Goal: Information Seeking & Learning: Learn about a topic

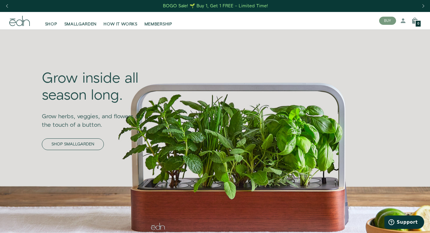
click at [97, 146] on link "SHOP SMALLGARDEN" at bounding box center [73, 144] width 62 height 12
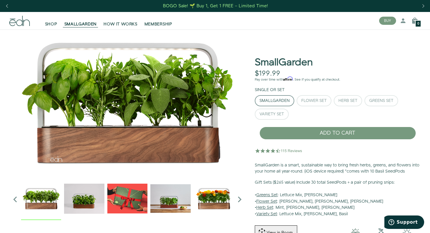
click at [174, 205] on img "4 / 6" at bounding box center [170, 199] width 40 height 40
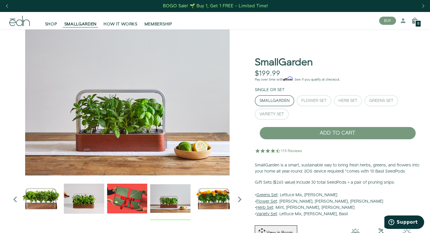
click at [216, 201] on img "5 / 6" at bounding box center [213, 199] width 40 height 40
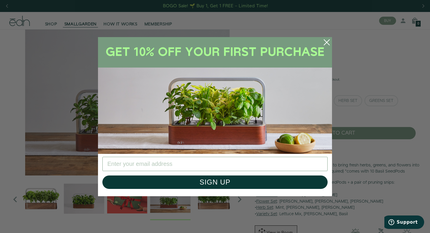
click at [326, 43] on icon "Close dialog" at bounding box center [326, 41] width 5 height 5
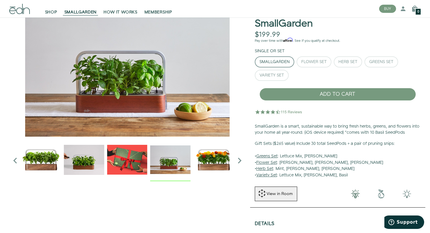
scroll to position [41, 0]
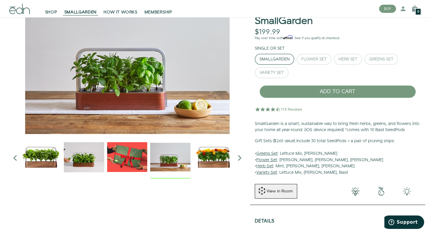
click at [93, 159] on img "2 / 6" at bounding box center [84, 157] width 40 height 40
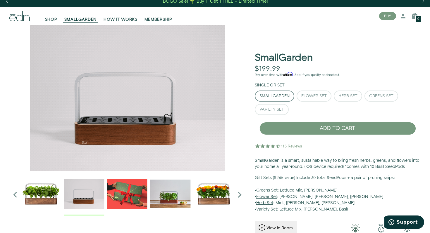
scroll to position [2, 0]
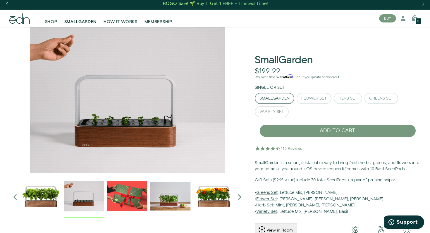
click at [219, 198] on img "5 / 6" at bounding box center [213, 196] width 40 height 40
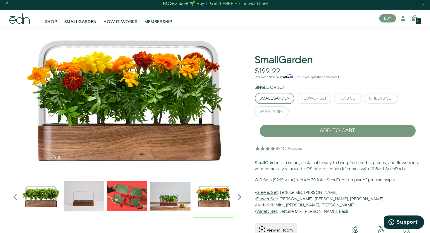
click at [242, 196] on icon "Next slide" at bounding box center [239, 197] width 12 height 12
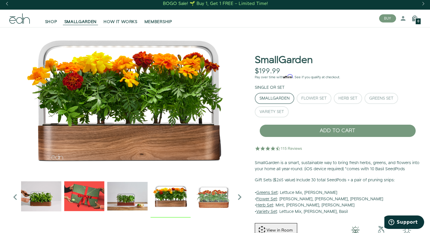
click at [242, 196] on icon "Next slide" at bounding box center [239, 197] width 12 height 12
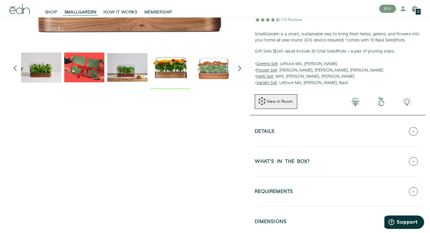
scroll to position [181, 0]
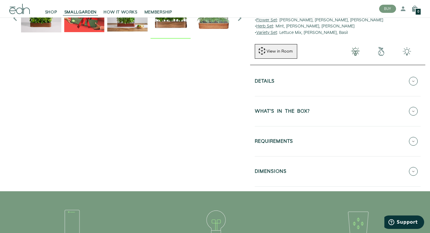
click at [285, 110] on h5 "WHAT'S IN THE BOX?" at bounding box center [281, 112] width 55 height 7
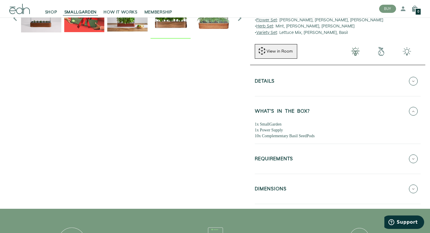
click at [265, 158] on h5 "REQUIREMENTS" at bounding box center [273, 160] width 38 height 7
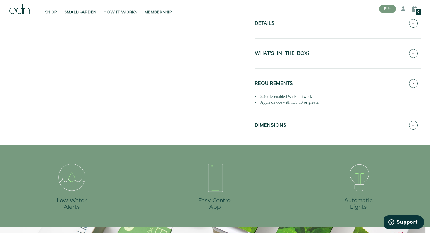
scroll to position [243, 0]
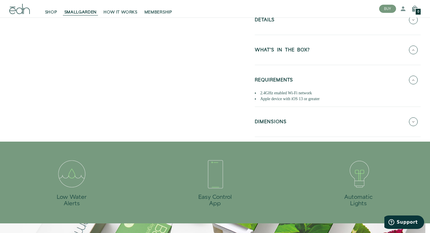
click at [271, 124] on h5 "DIMENSIONS" at bounding box center [270, 123] width 32 height 7
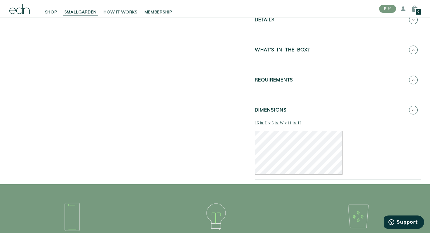
click at [276, 107] on button "DIMENSIONS" at bounding box center [337, 110] width 166 height 20
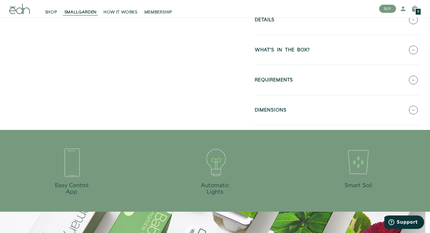
click at [290, 89] on button "REQUIREMENTS" at bounding box center [337, 80] width 166 height 20
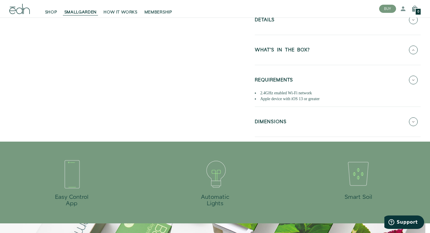
click at [284, 120] on h5 "DIMENSIONS" at bounding box center [270, 123] width 32 height 7
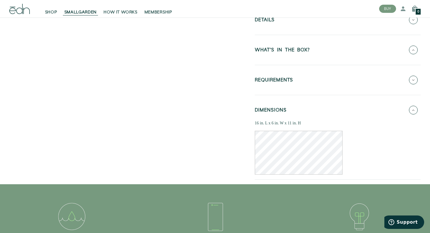
click at [294, 85] on button "REQUIREMENTS" at bounding box center [337, 80] width 166 height 20
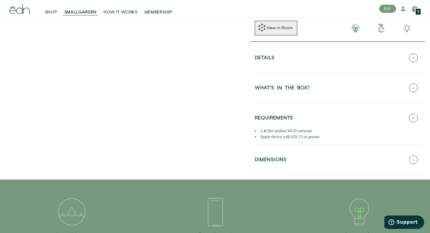
scroll to position [0, 0]
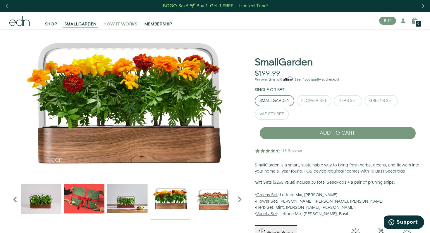
click at [128, 25] on span "HOW IT WORKS" at bounding box center [120, 24] width 34 height 6
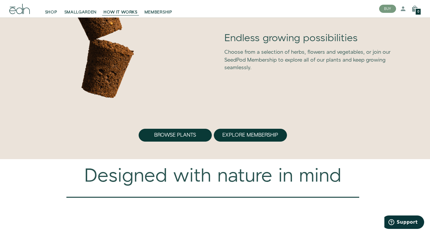
scroll to position [1651, 0]
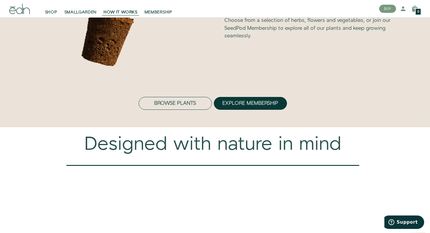
click at [195, 110] on button "Browse Plants" at bounding box center [174, 103] width 73 height 13
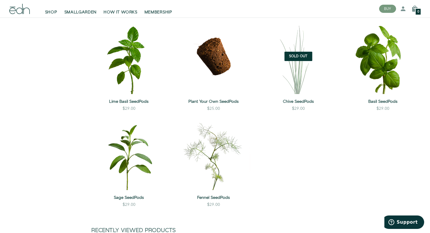
scroll to position [506, 0]
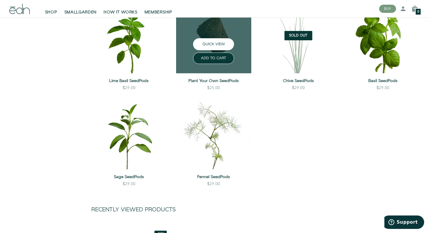
click at [217, 42] on button "QUICK VIEW" at bounding box center [213, 44] width 41 height 12
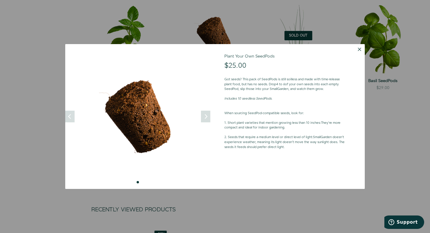
click at [358, 46] on button "Dismiss" at bounding box center [359, 49] width 11 height 11
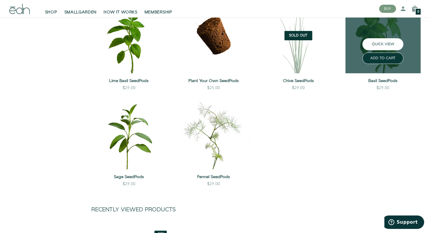
click at [382, 47] on button "QUICK VIEW" at bounding box center [382, 44] width 41 height 12
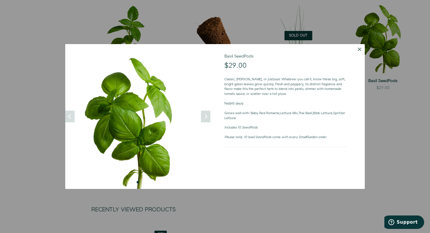
click at [379, 133] on div at bounding box center [215, 116] width 430 height 233
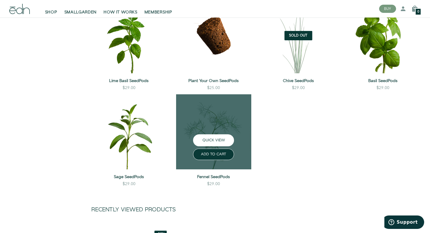
click at [217, 140] on button "QUICK VIEW" at bounding box center [213, 140] width 41 height 12
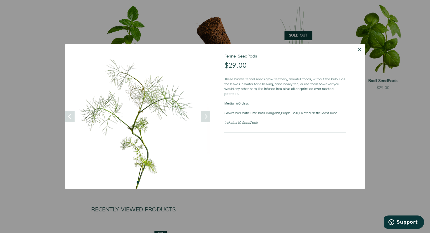
click at [378, 140] on div at bounding box center [215, 116] width 430 height 233
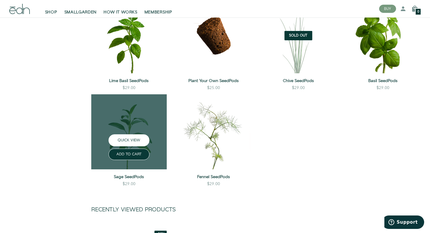
click at [138, 143] on button "QUICK VIEW" at bounding box center [128, 140] width 41 height 12
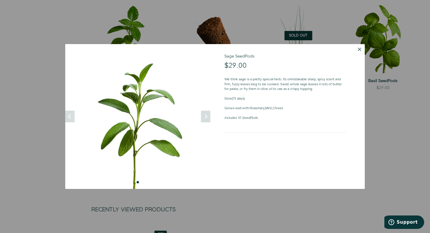
click at [378, 122] on div at bounding box center [215, 116] width 430 height 233
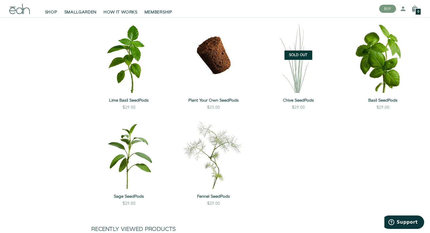
scroll to position [418, 0]
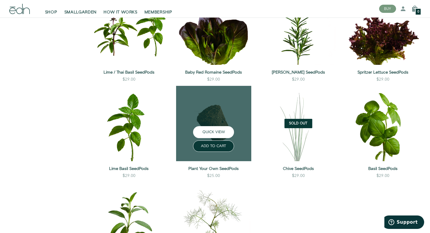
click at [221, 131] on button "QUICK VIEW" at bounding box center [213, 132] width 41 height 12
